Goal: Task Accomplishment & Management: Manage account settings

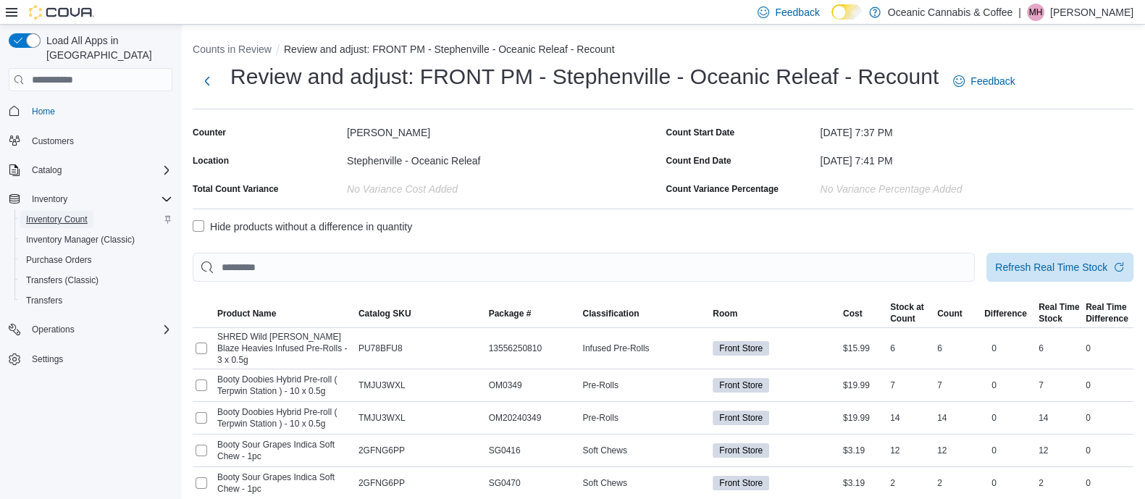
click at [56, 214] on span "Inventory Count" at bounding box center [57, 220] width 62 height 12
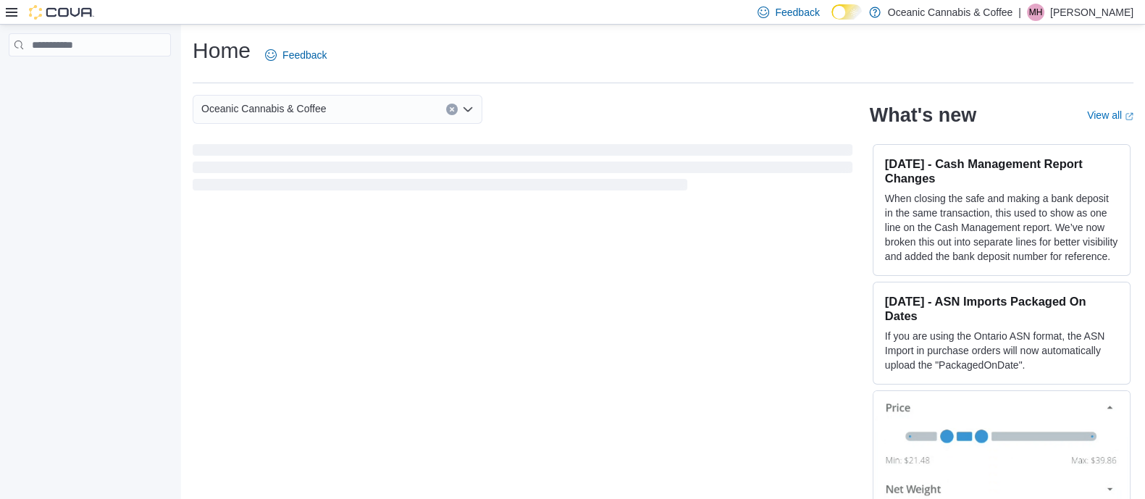
click at [1094, 20] on p "[PERSON_NAME]" at bounding box center [1091, 12] width 83 height 17
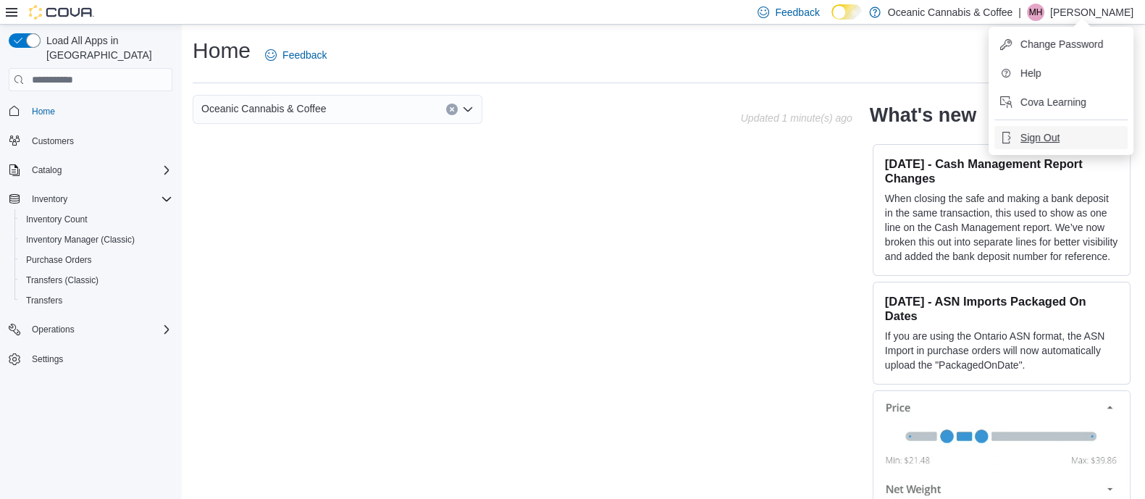
click at [1042, 128] on button "Sign Out" at bounding box center [1060, 137] width 133 height 23
